Goal: Task Accomplishment & Management: Complete application form

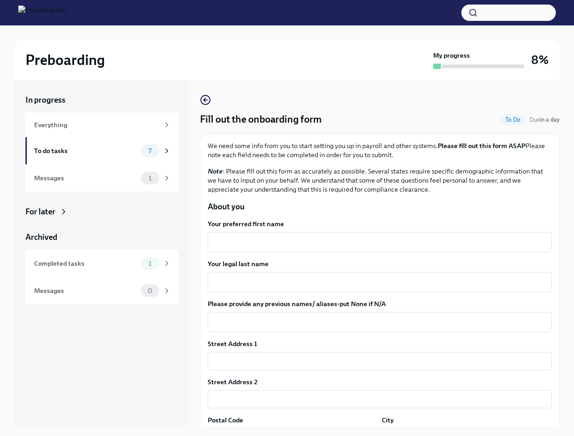
click at [509, 13] on button "button" at bounding box center [508, 13] width 95 height 16
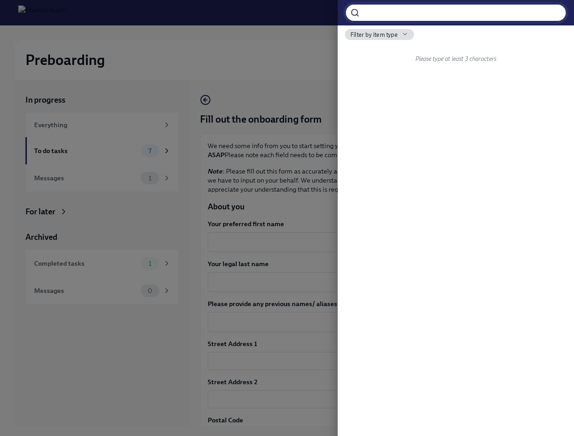
click at [376, 242] on div at bounding box center [287, 218] width 574 height 436
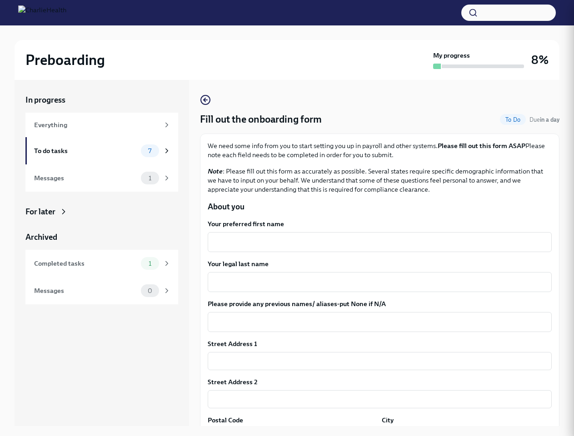
click at [376, 282] on textarea "Your legal last name" at bounding box center [379, 282] width 333 height 11
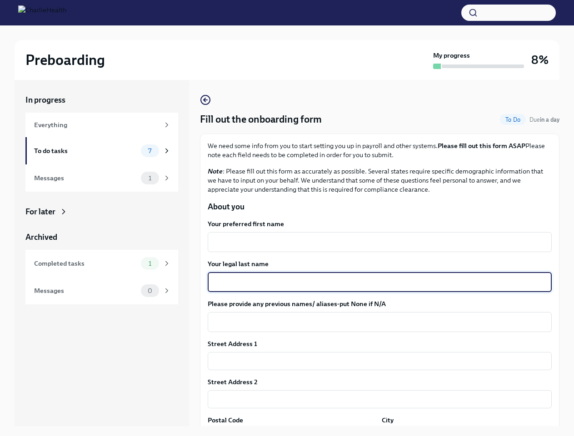
click at [376, 322] on textarea "Please provide any previous names/ aliases-put None if N/A" at bounding box center [379, 322] width 333 height 11
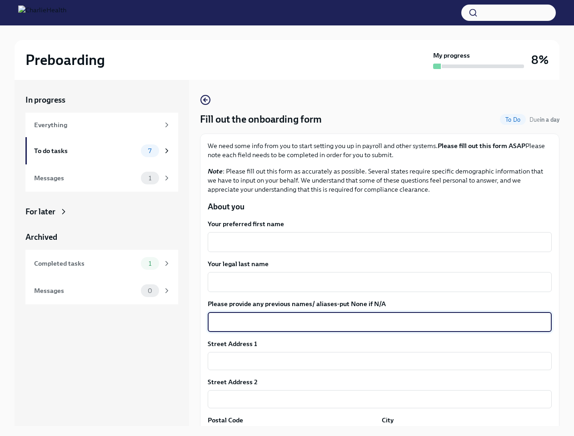
click at [376, 361] on input "text" at bounding box center [380, 361] width 344 height 18
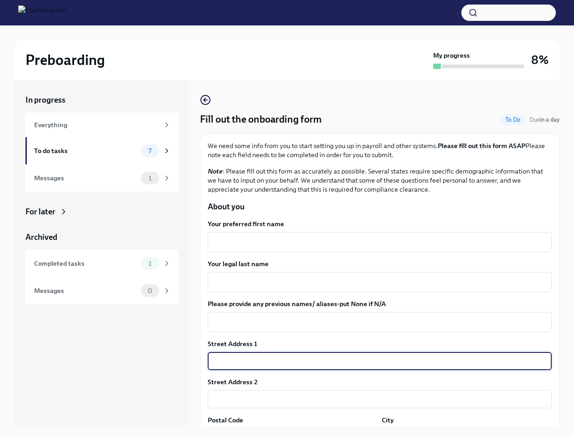
click at [376, 400] on input "text" at bounding box center [380, 399] width 344 height 18
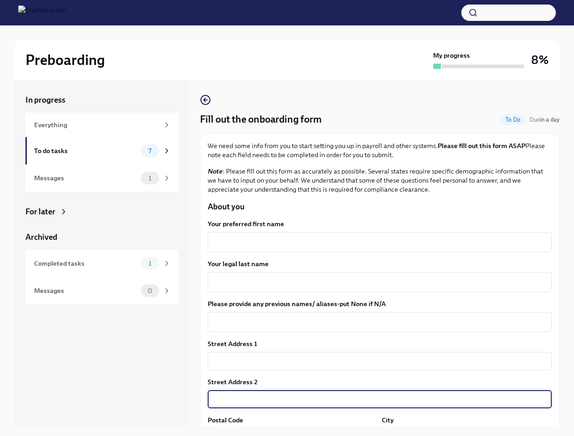
click at [291, 432] on div "In progress Everything To do tasks 7 Messages 1 For later Archived Completed ta…" at bounding box center [287, 260] width 545 height 361
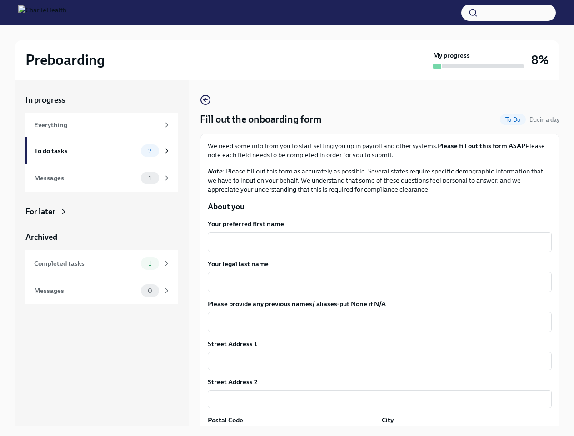
click at [461, 432] on div "In progress Everything To do tasks 7 Messages 1 For later Archived Completed ta…" at bounding box center [287, 260] width 545 height 361
